Goal: Information Seeking & Learning: Learn about a topic

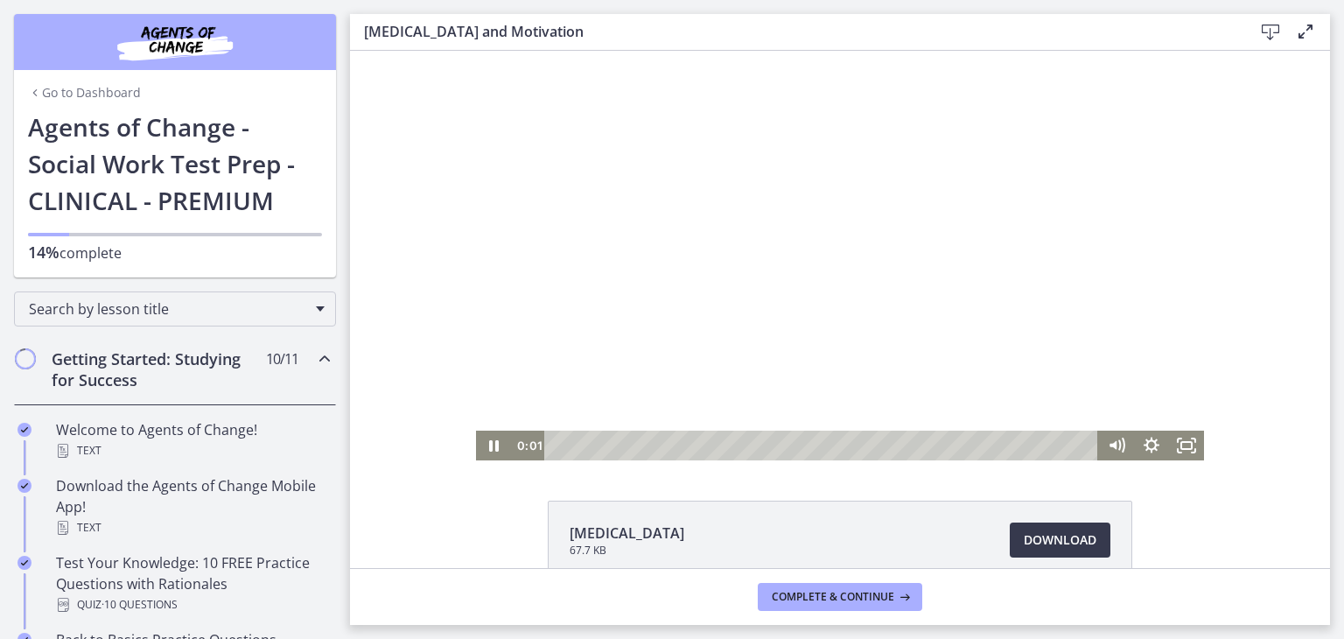
click at [493, 445] on icon "Pause" at bounding box center [493, 445] width 35 height 30
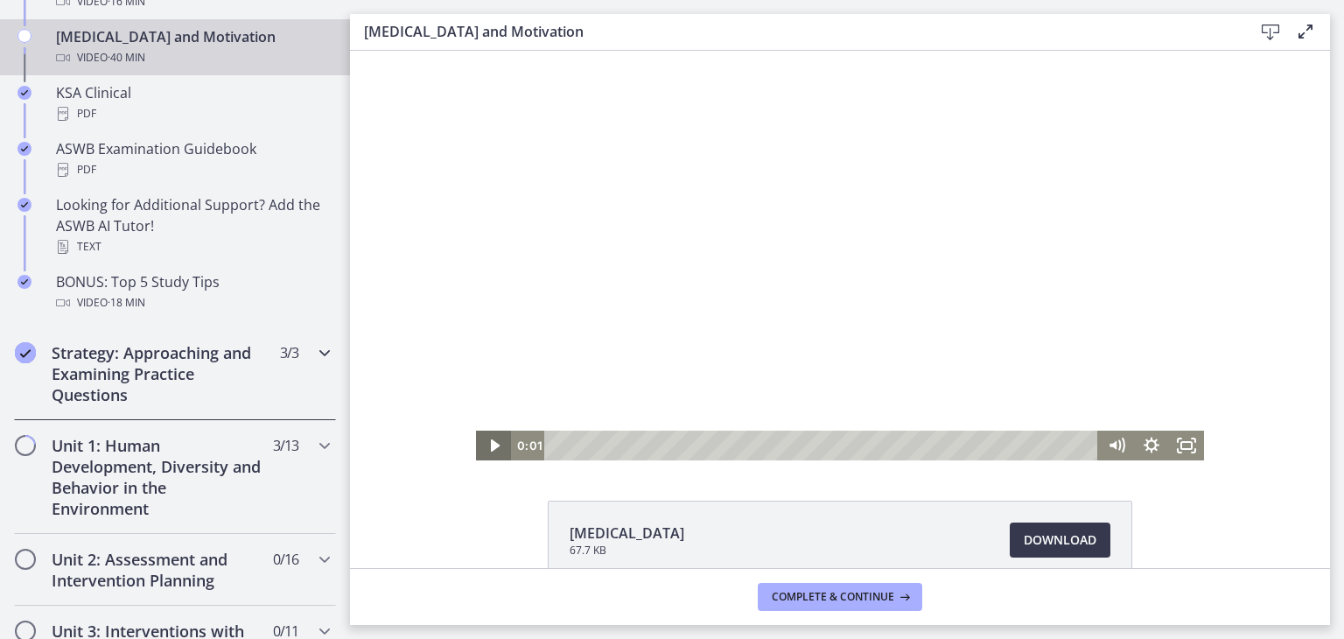
click at [309, 374] on div "Strategy: Approaching and Examining Practice Questions 3 / 3 Completed" at bounding box center [175, 373] width 322 height 93
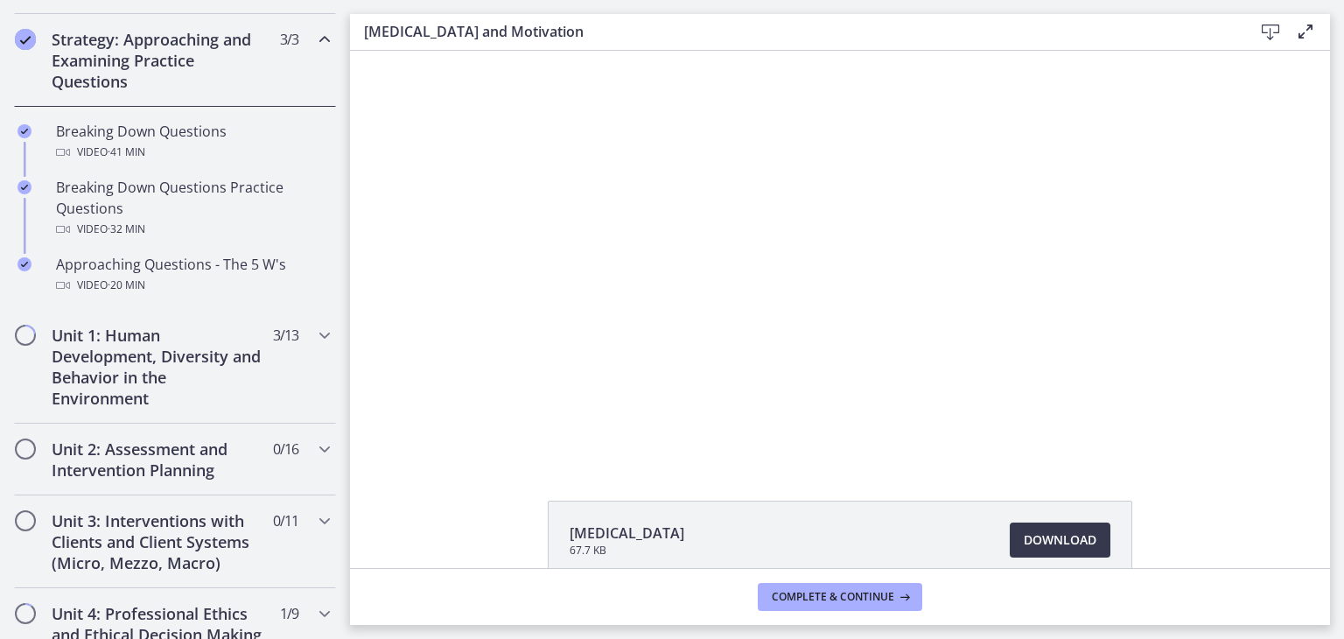
scroll to position [388, 0]
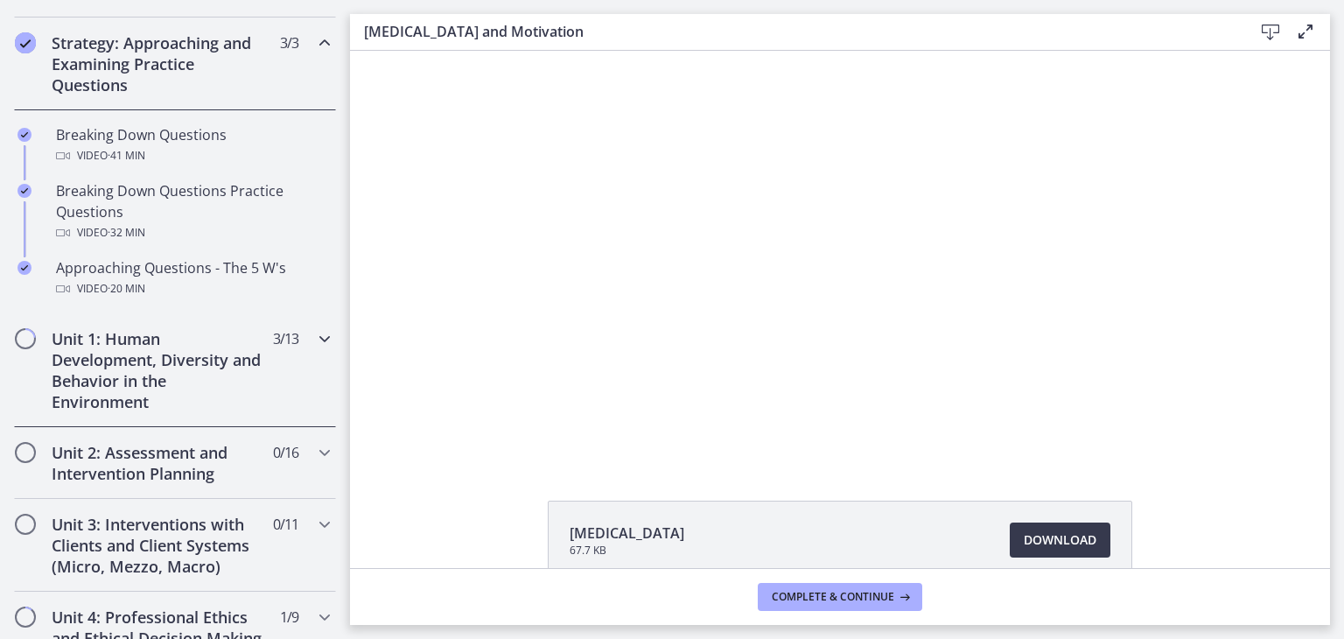
click at [322, 349] on div "Unit 1: Human Development, Diversity and Behavior in the Environment 3 / 13 Com…" at bounding box center [175, 370] width 322 height 114
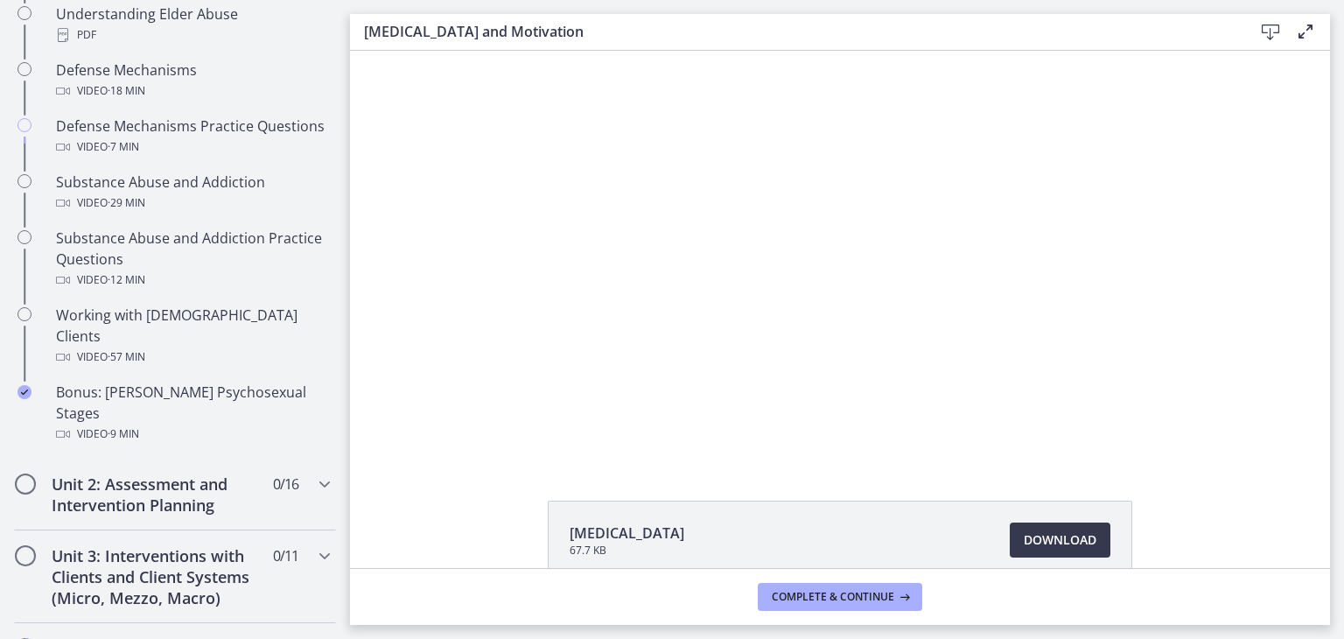
scroll to position [1044, 0]
click at [294, 457] on div "Unit 2: Assessment and Intervention Planning 0 / 16 Completed" at bounding box center [175, 493] width 322 height 72
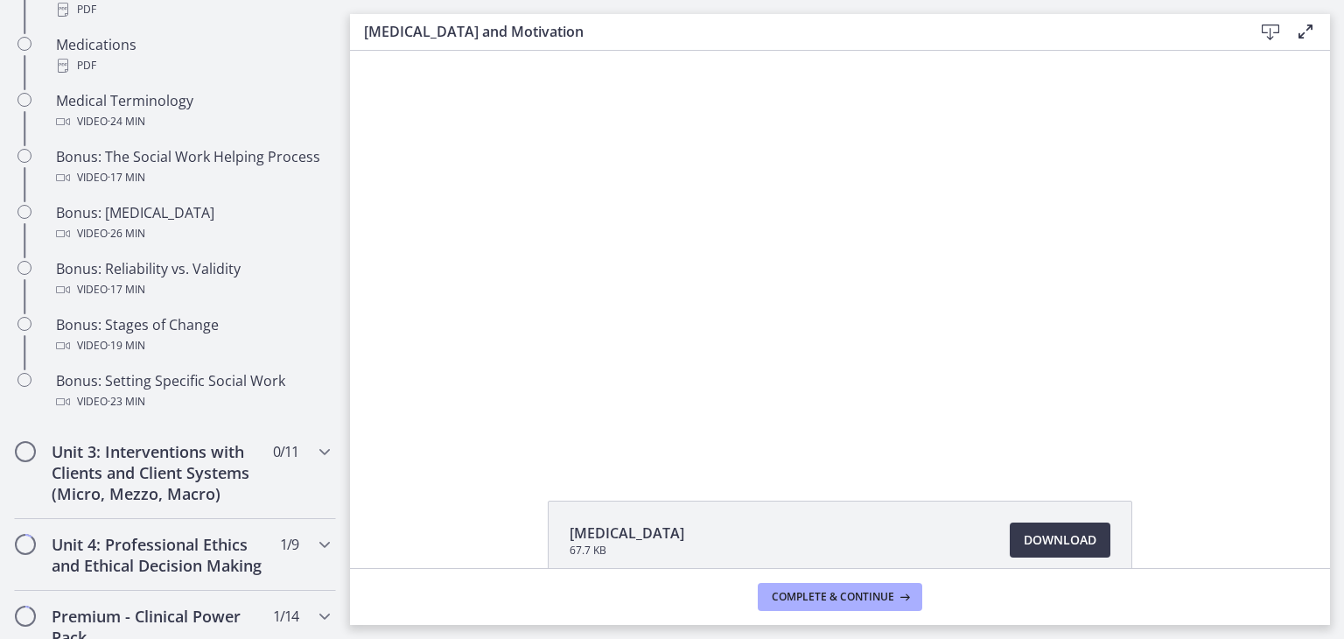
scroll to position [1394, 0]
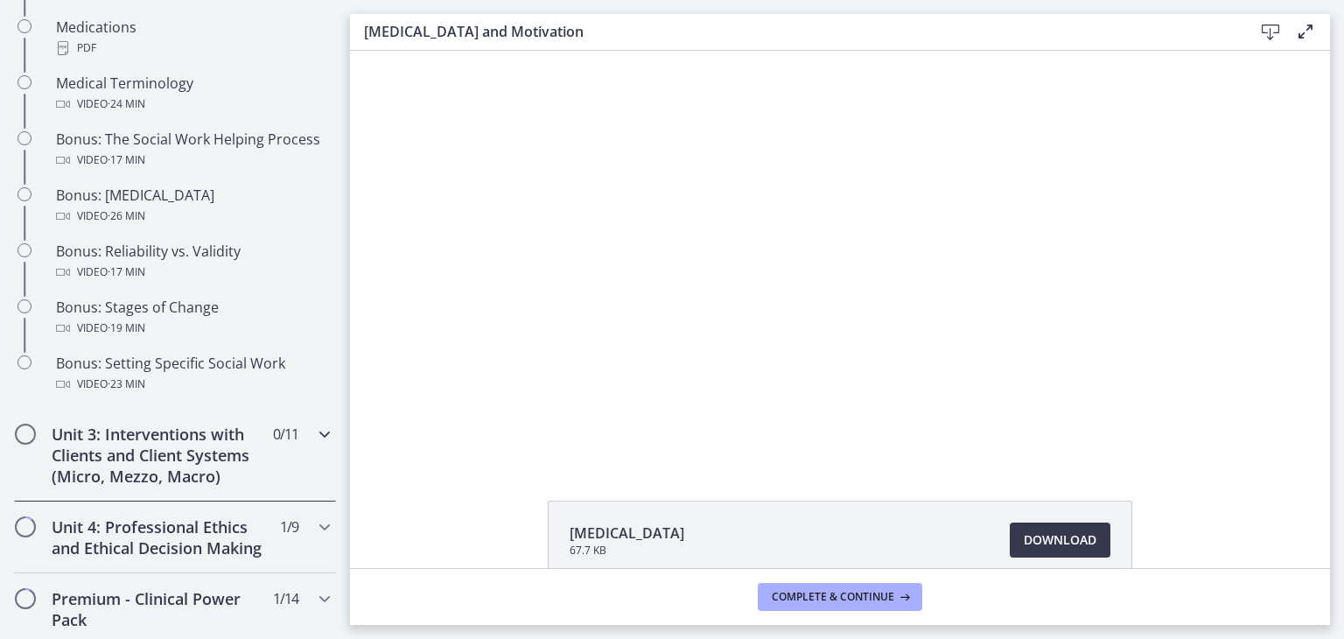
click at [297, 464] on div "Unit 3: Interventions with Clients and Client Systems (Micro, Mezzo, Macro) 0 /…" at bounding box center [175, 455] width 322 height 93
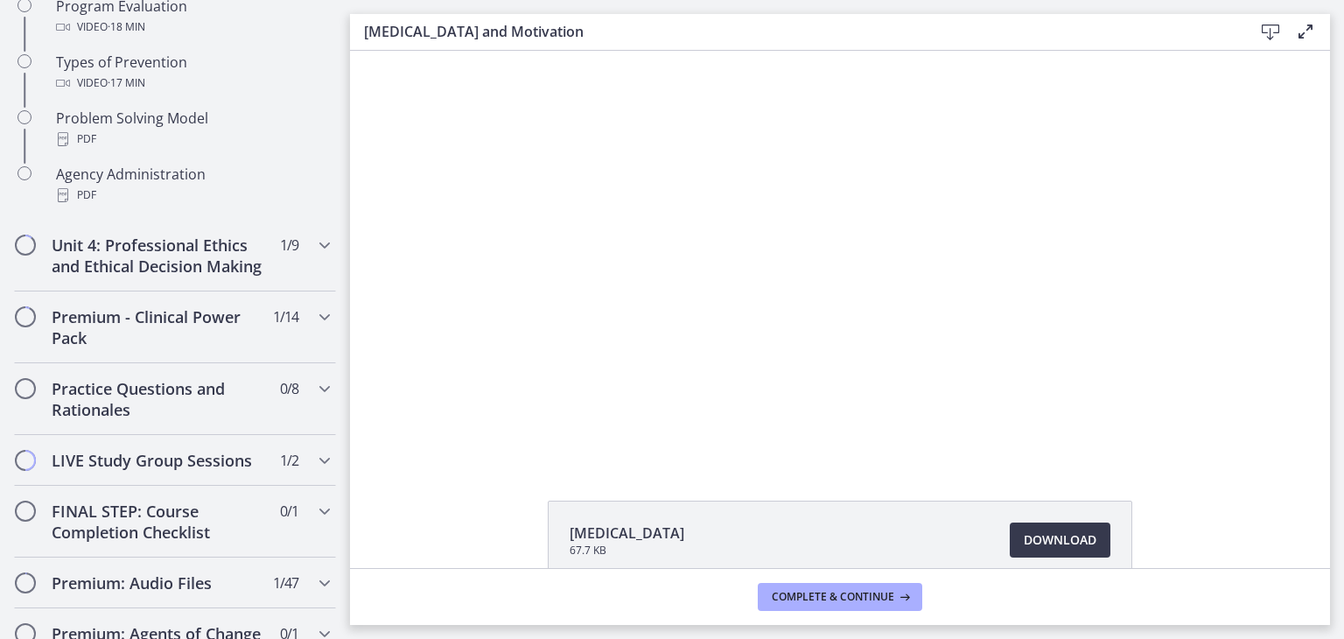
scroll to position [1228, 0]
click at [290, 405] on div "Practice Questions and Rationales 0 / 8 Completed" at bounding box center [175, 399] width 322 height 72
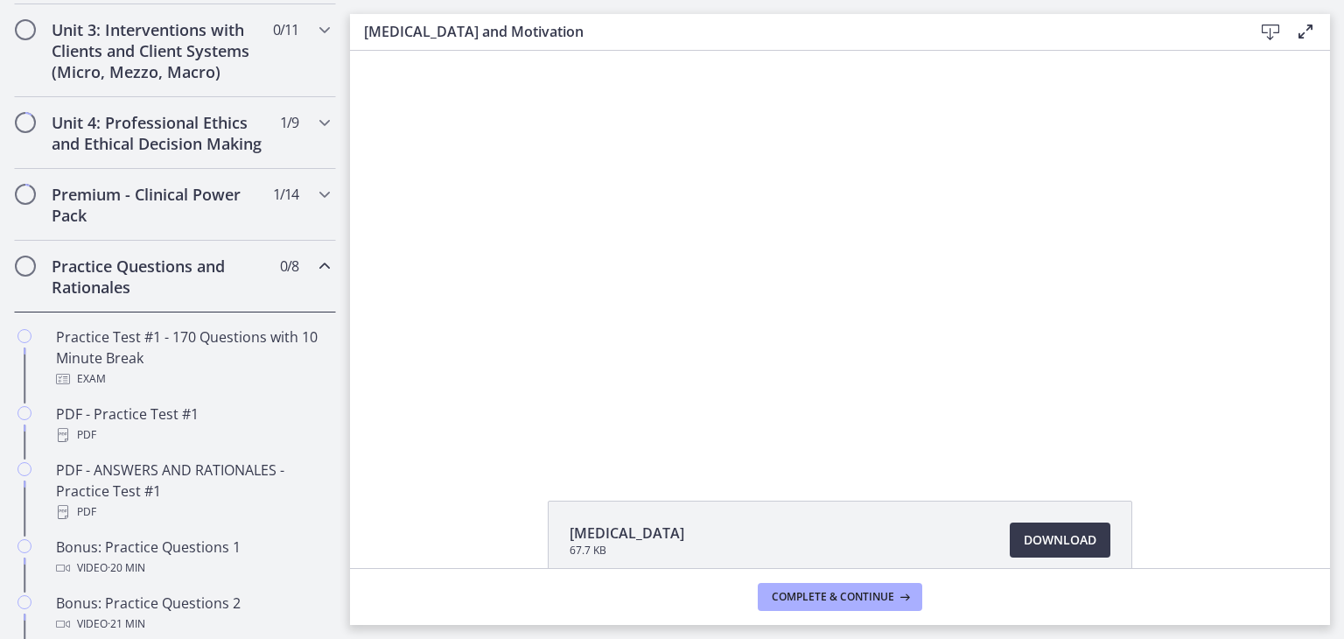
scroll to position [681, 0]
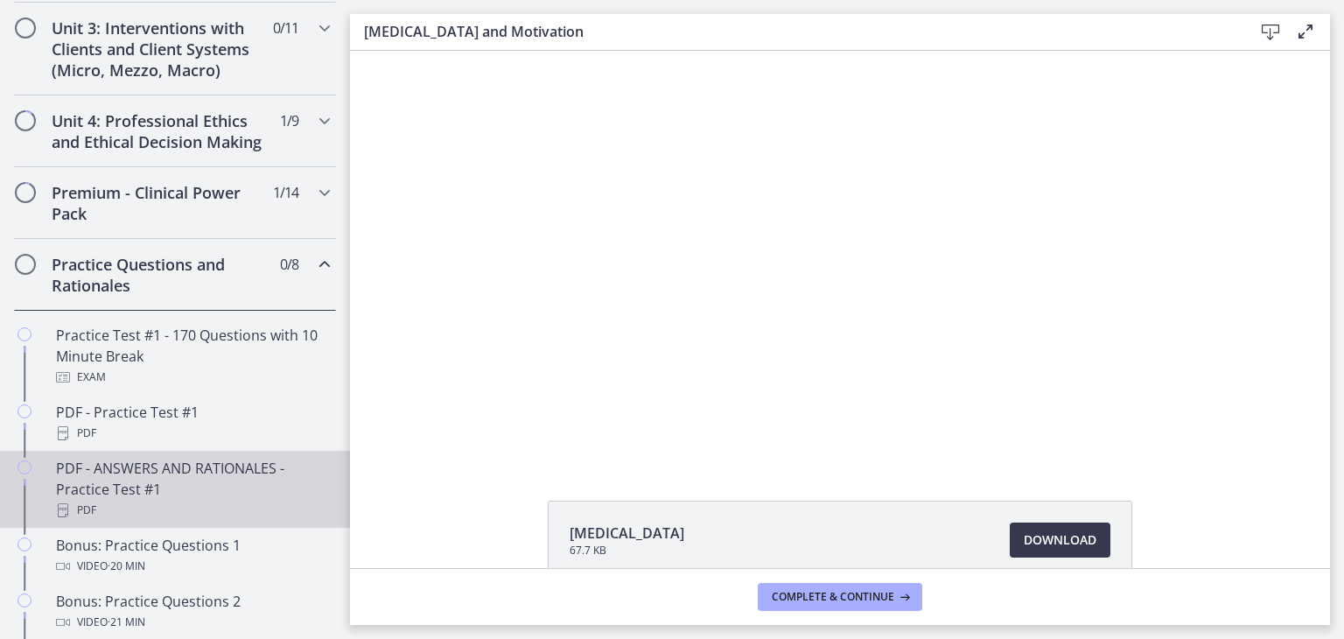
click at [248, 485] on div "PDF - ANSWERS AND RATIONALES - Practice Test #1 PDF" at bounding box center [192, 489] width 273 height 63
